Goal: Check status: Check status

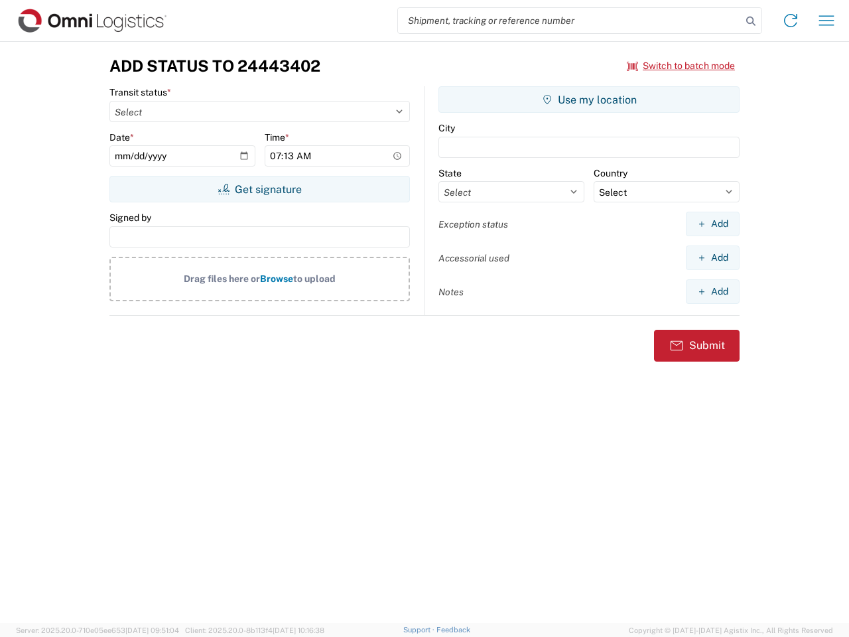
click at [570, 21] on input "search" at bounding box center [570, 20] width 344 height 25
click at [751, 21] on icon at bounding box center [750, 21] width 19 height 19
click at [790, 21] on icon at bounding box center [790, 20] width 21 height 21
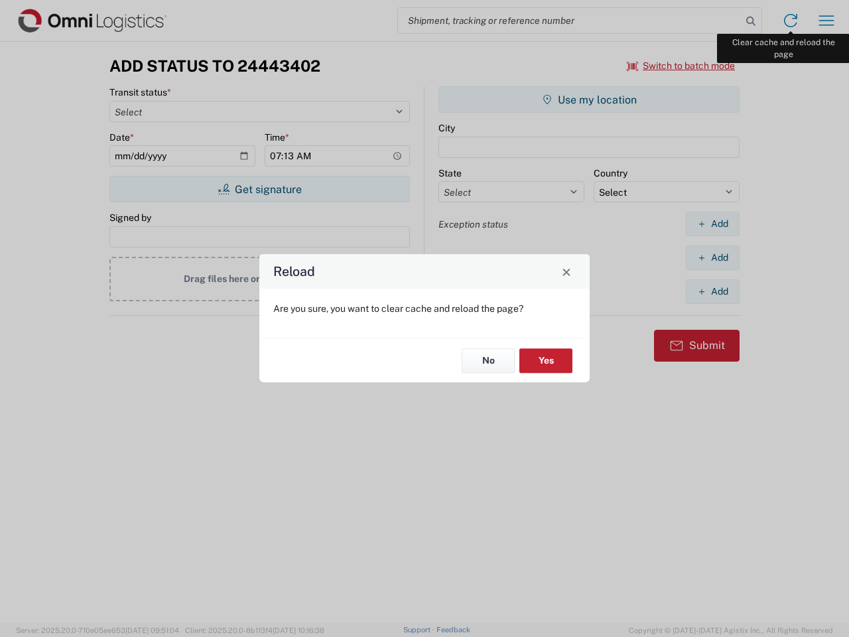
click at [826, 21] on div "Reload Are you sure, you want to clear cache and reload the page? No Yes" at bounding box center [424, 318] width 849 height 637
click at [681, 66] on div "Reload Are you sure, you want to clear cache and reload the page? No Yes" at bounding box center [424, 318] width 849 height 637
click at [259, 189] on div "Reload Are you sure, you want to clear cache and reload the page? No Yes" at bounding box center [424, 318] width 849 height 637
click at [589, 99] on div "Reload Are you sure, you want to clear cache and reload the page? No Yes" at bounding box center [424, 318] width 849 height 637
click at [712, 223] on div "Reload Are you sure, you want to clear cache and reload the page? No Yes" at bounding box center [424, 318] width 849 height 637
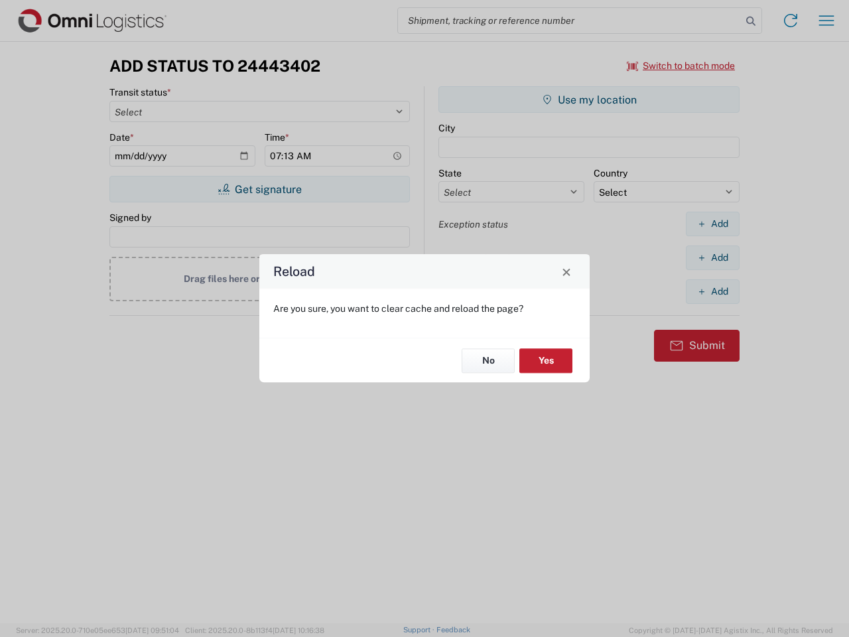
click at [712, 257] on div "Reload Are you sure, you want to clear cache and reload the page? No Yes" at bounding box center [424, 318] width 849 height 637
click at [712, 291] on div "Reload Are you sure, you want to clear cache and reload the page? No Yes" at bounding box center [424, 318] width 849 height 637
